Goal: Check status: Check status

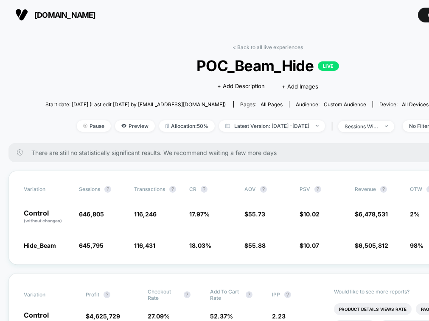
click at [292, 135] on div "< Back to all live experiences POC_Beam_Hide LIVE Click to edit experience deta…" at bounding box center [267, 93] width 444 height 99
click at [287, 127] on span "Latest Version: [DATE] - [DATE]" at bounding box center [272, 125] width 106 height 11
click at [302, 125] on span "Latest Version: [DATE] - [DATE]" at bounding box center [275, 125] width 106 height 11
select select "*"
select select "****"
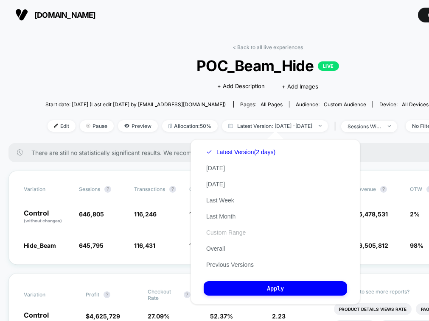
click at [232, 235] on button "Custom Range" at bounding box center [226, 233] width 45 height 8
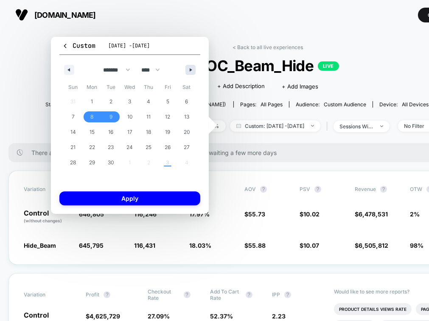
click at [189, 72] on button "button" at bounding box center [190, 70] width 10 height 10
select select "*"
click at [167, 104] on span "3" at bounding box center [167, 101] width 3 height 15
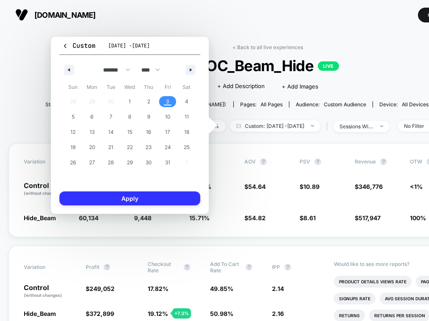
click at [143, 203] on button "Apply" at bounding box center [129, 199] width 141 height 14
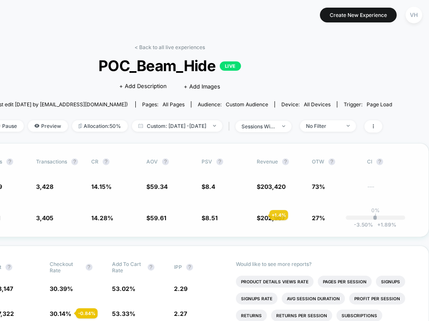
scroll to position [0, 106]
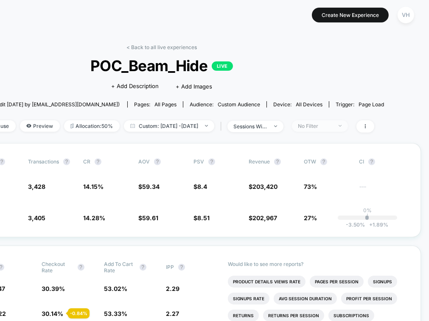
click at [332, 125] on div "No Filter" at bounding box center [315, 126] width 34 height 6
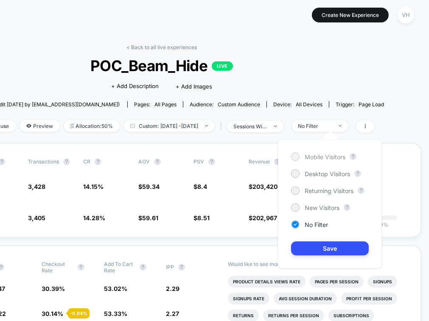
click at [304, 155] on span "Mobile Visitors" at bounding box center [324, 157] width 41 height 7
click at [327, 247] on button "Save" at bounding box center [330, 249] width 78 height 14
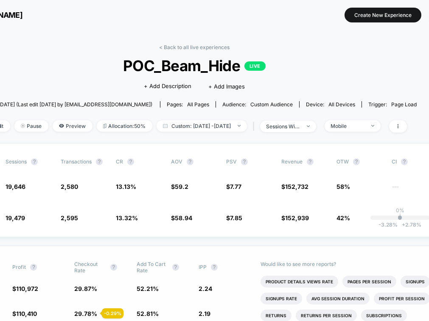
scroll to position [0, 72]
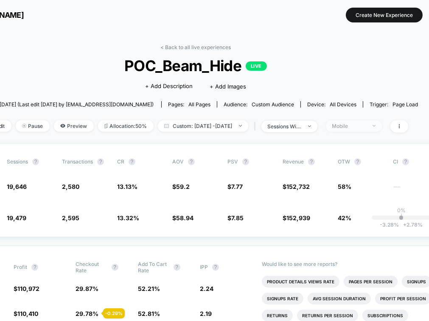
click at [344, 123] on span "Mobile" at bounding box center [354, 125] width 56 height 11
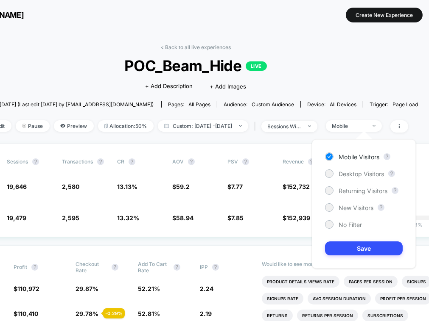
click at [344, 169] on div "Mobile Visitors ? Desktop Visitors ? Returning Visitors ? New Visitors ? No Fil…" at bounding box center [364, 204] width 104 height 129
click at [344, 174] on span "Desktop Visitors" at bounding box center [360, 173] width 45 height 7
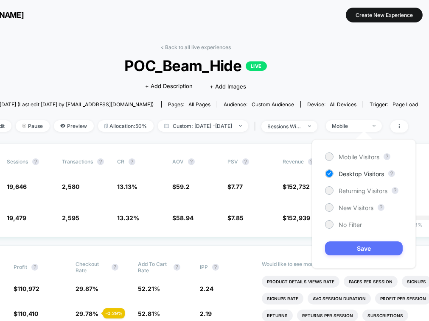
click at [336, 245] on button "Save" at bounding box center [364, 249] width 78 height 14
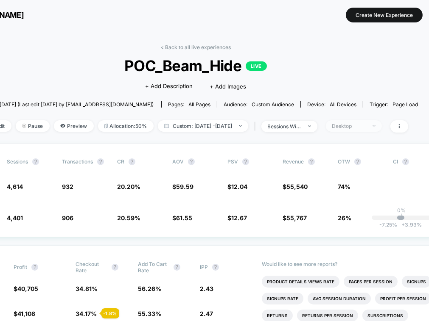
click at [344, 127] on div "Desktop" at bounding box center [349, 126] width 34 height 6
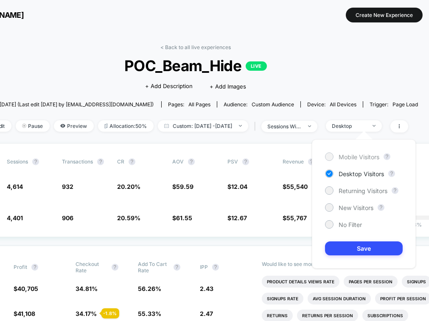
click at [344, 158] on span "Mobile Visitors" at bounding box center [358, 157] width 41 height 7
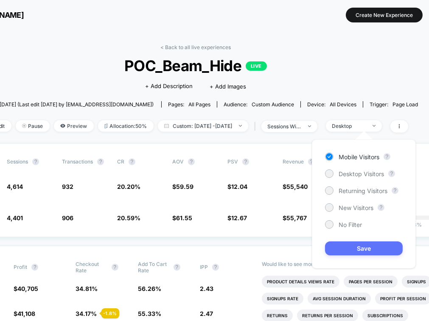
click at [344, 248] on button "Save" at bounding box center [364, 249] width 78 height 14
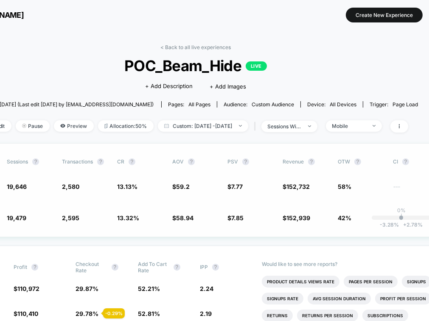
scroll to position [0, 61]
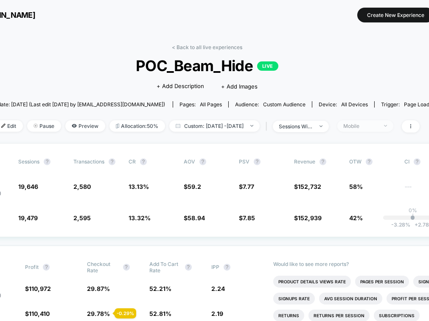
click at [344, 123] on div "Mobile" at bounding box center [360, 126] width 34 height 6
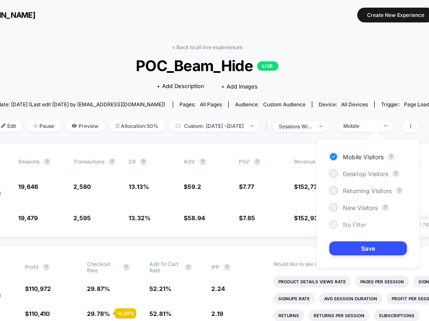
click at [344, 223] on span "No Filter" at bounding box center [354, 224] width 23 height 7
click at [344, 252] on button "Save" at bounding box center [368, 249] width 78 height 14
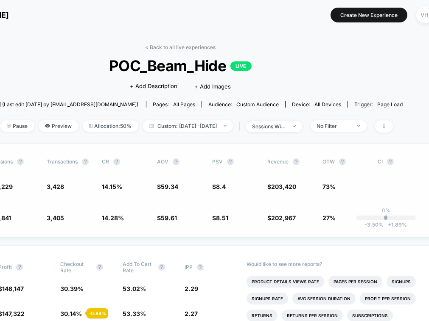
scroll to position [0, 106]
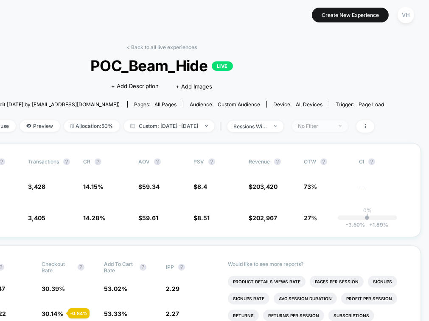
click at [332, 124] on div "No Filter" at bounding box center [315, 126] width 34 height 6
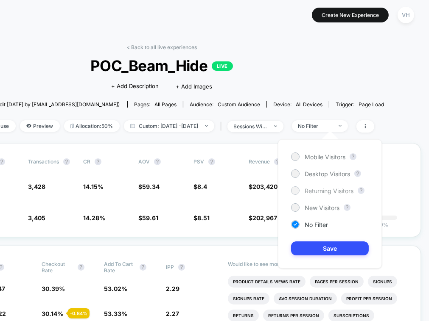
click at [332, 190] on span "Returning Visitors" at bounding box center [328, 190] width 49 height 7
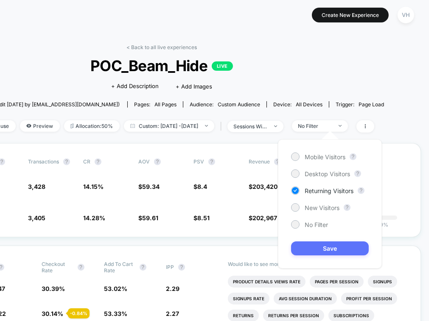
click at [331, 250] on button "Save" at bounding box center [330, 249] width 78 height 14
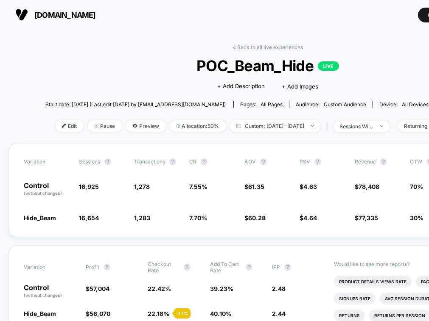
scroll to position [0, 106]
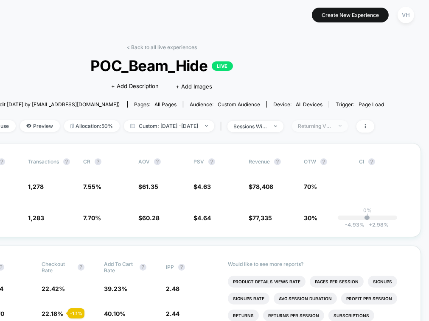
click at [344, 123] on span "Returning Visitors" at bounding box center [320, 125] width 56 height 11
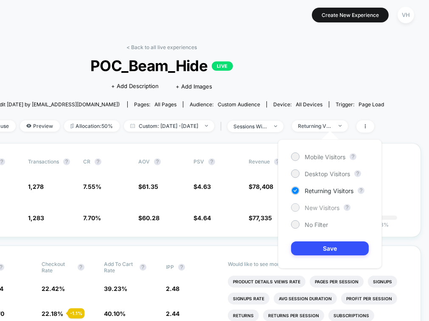
click at [320, 205] on span "New Visitors" at bounding box center [321, 207] width 35 height 7
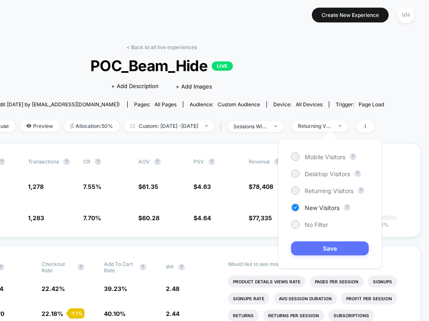
click at [322, 245] on button "Save" at bounding box center [330, 249] width 78 height 14
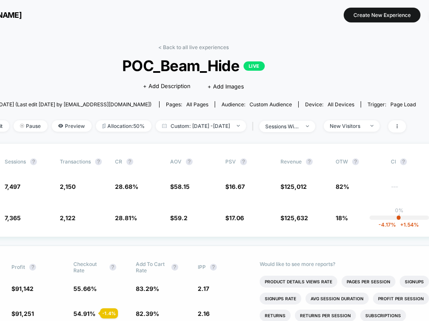
scroll to position [0, 74]
click at [344, 117] on div "< Back to all live experiences POC_Beam_Hide LIVE Click to edit experience deta…" at bounding box center [194, 93] width 444 height 99
click at [344, 124] on div "New Visitors" at bounding box center [347, 126] width 34 height 6
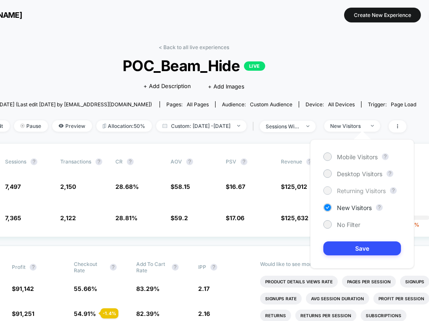
click at [344, 191] on span "Returning Visitors" at bounding box center [361, 190] width 49 height 7
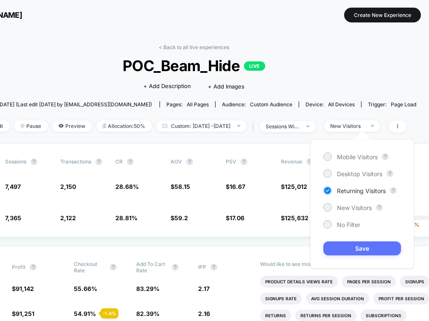
click at [342, 243] on button "Save" at bounding box center [362, 249] width 78 height 14
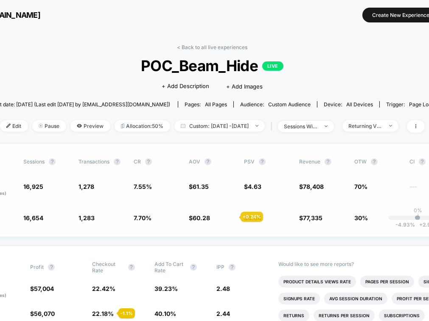
scroll to position [0, 54]
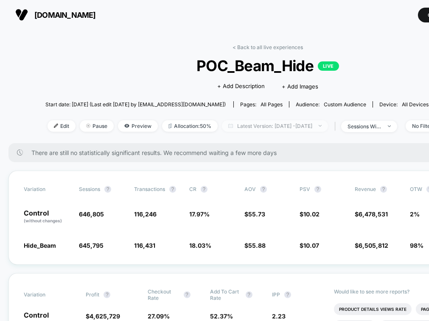
click at [233, 128] on span "Latest Version: [DATE] - [DATE]" at bounding box center [275, 125] width 106 height 11
select select "*"
select select "****"
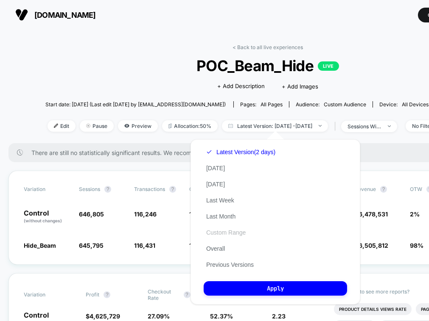
click at [221, 233] on button "Custom Range" at bounding box center [226, 233] width 45 height 8
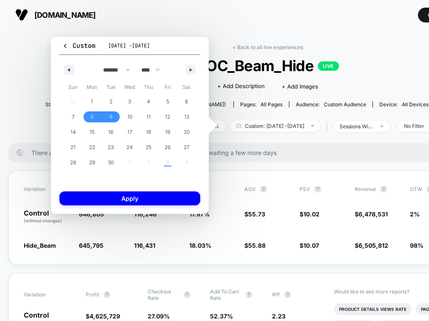
drag, startPoint x: 195, startPoint y: 71, endPoint x: 190, endPoint y: 89, distance: 18.4
click at [190, 89] on div "******* ******** ***** ***** *** **** **** ****** ********* ******* ******** **…" at bounding box center [129, 117] width 141 height 124
click at [95, 162] on span "29" at bounding box center [92, 162] width 19 height 11
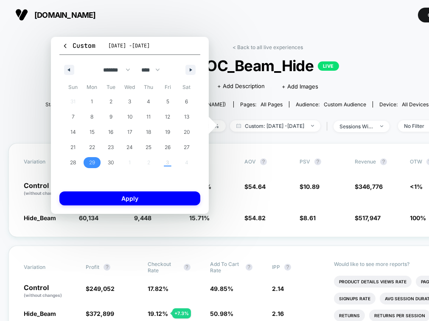
click at [200, 73] on div "******* ******** ***** ***** *** **** **** ****** ********* ******* ******** **…" at bounding box center [129, 67] width 141 height 25
click at [192, 70] on icon "button" at bounding box center [192, 69] width 4 height 3
click at [165, 98] on span "3" at bounding box center [167, 101] width 19 height 11
select select "*"
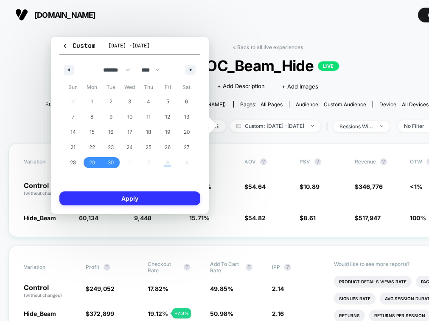
click at [151, 200] on button "Apply" at bounding box center [129, 199] width 141 height 14
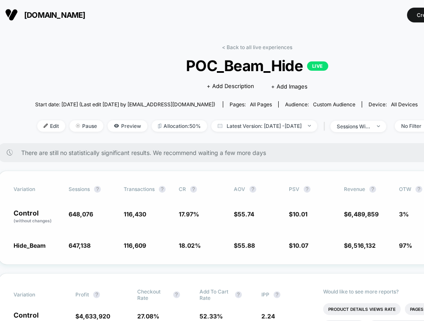
scroll to position [0, 18]
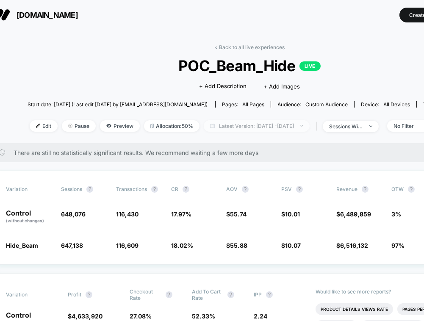
click at [292, 128] on span "Latest Version: [DATE] - [DATE]" at bounding box center [257, 125] width 106 height 11
select select "*"
select select "****"
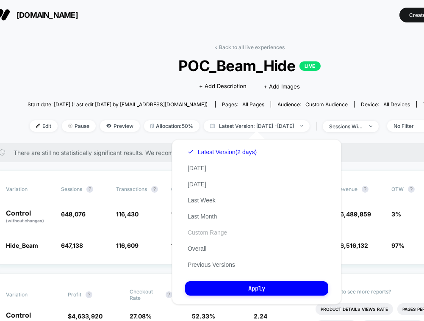
click at [213, 235] on button "Custom Range" at bounding box center [207, 233] width 45 height 8
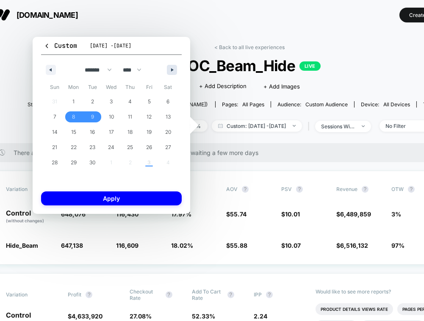
click at [176, 71] on button "button" at bounding box center [172, 70] width 10 height 10
select select "*"
click at [107, 104] on span "1" at bounding box center [111, 101] width 19 height 11
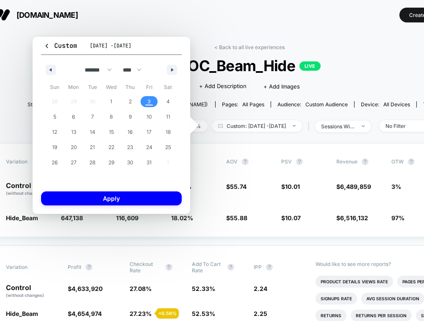
click at [151, 105] on span "3" at bounding box center [149, 101] width 3 height 15
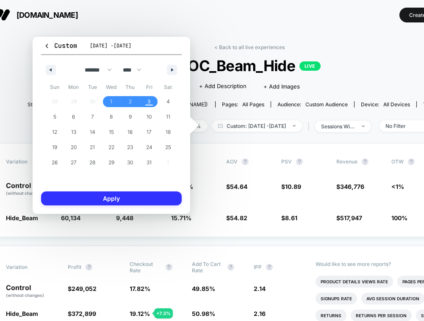
click at [130, 200] on button "Apply" at bounding box center [111, 199] width 141 height 14
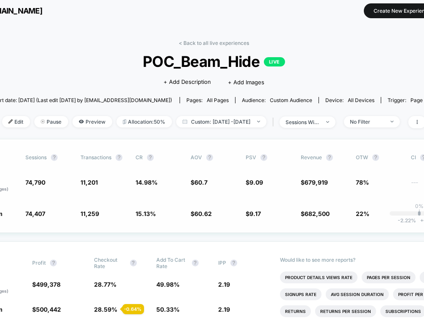
scroll to position [7, 53]
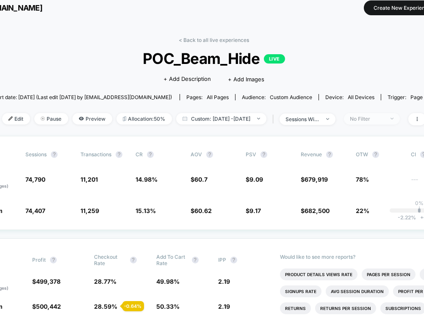
click at [383, 114] on span "No Filter" at bounding box center [372, 118] width 56 height 11
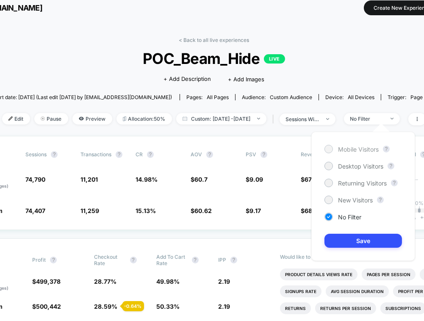
click at [351, 150] on span "Mobile Visitors" at bounding box center [358, 149] width 41 height 7
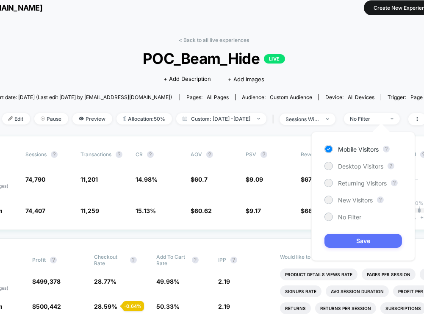
click at [350, 247] on button "Save" at bounding box center [364, 241] width 78 height 14
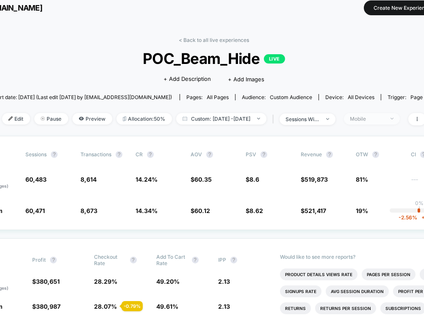
click at [374, 120] on div "Mobile" at bounding box center [368, 119] width 34 height 6
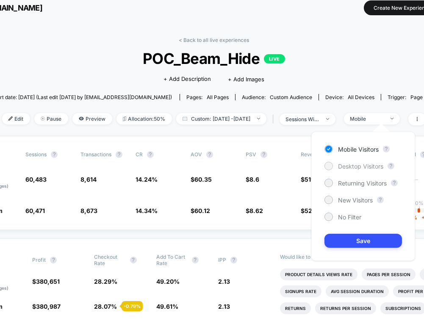
click at [363, 165] on span "Desktop Visitors" at bounding box center [360, 166] width 45 height 7
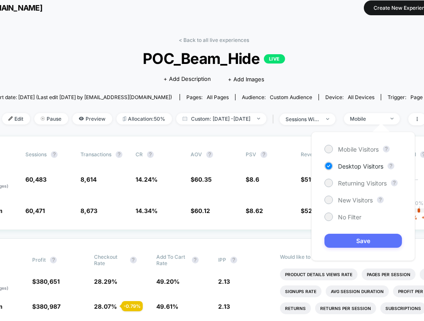
click at [356, 243] on button "Save" at bounding box center [364, 241] width 78 height 14
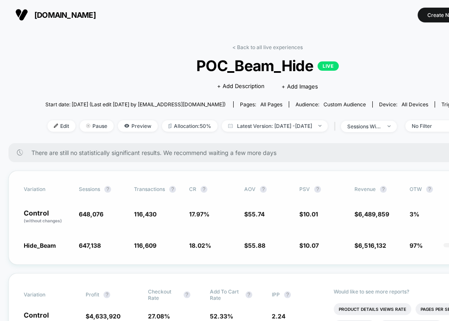
click at [301, 176] on div "Variation Sessions ? Transactions ? CR ? AOV ? PSV ? Revenue ? OTW ? CI ? Contr…" at bounding box center [267, 218] width 518 height 94
click at [295, 118] on div "< Back to all live experiences POC_Beam_Hide LIVE Click to edit experience deta…" at bounding box center [267, 93] width 444 height 99
click at [295, 123] on span "Latest Version: [DATE] - [DATE]" at bounding box center [275, 125] width 106 height 11
select select "*"
select select "****"
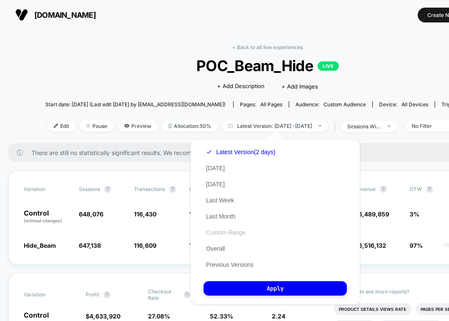
click at [222, 232] on button "Custom Range" at bounding box center [226, 233] width 45 height 8
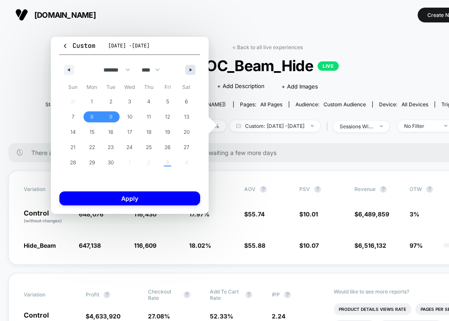
click at [190, 67] on button "button" at bounding box center [190, 70] width 10 height 10
select select "*"
click at [130, 102] on span "1" at bounding box center [129, 101] width 2 height 15
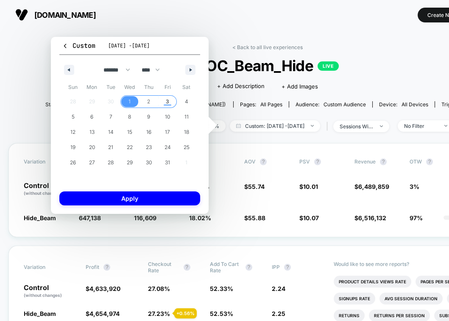
click at [168, 100] on span "3" at bounding box center [167, 101] width 3 height 15
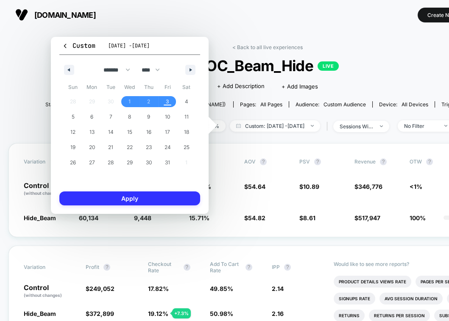
click at [119, 201] on button "Apply" at bounding box center [129, 199] width 141 height 14
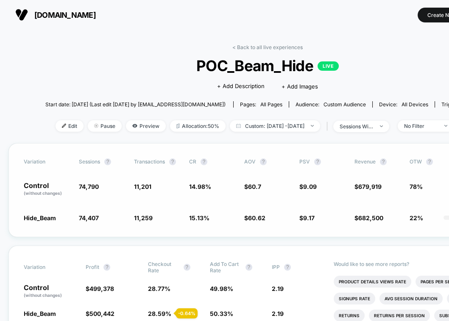
scroll to position [3, 0]
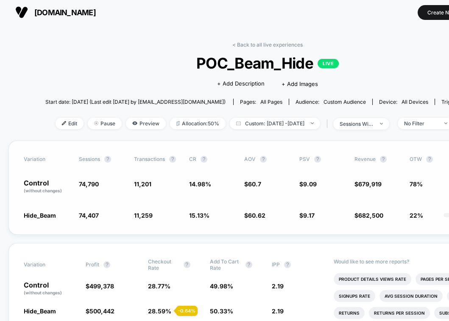
click at [214, 185] on span "14.98 %" at bounding box center [212, 187] width 47 height 14
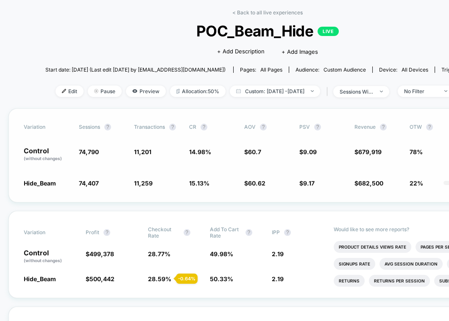
scroll to position [39, 0]
